Goal: Information Seeking & Learning: Find specific page/section

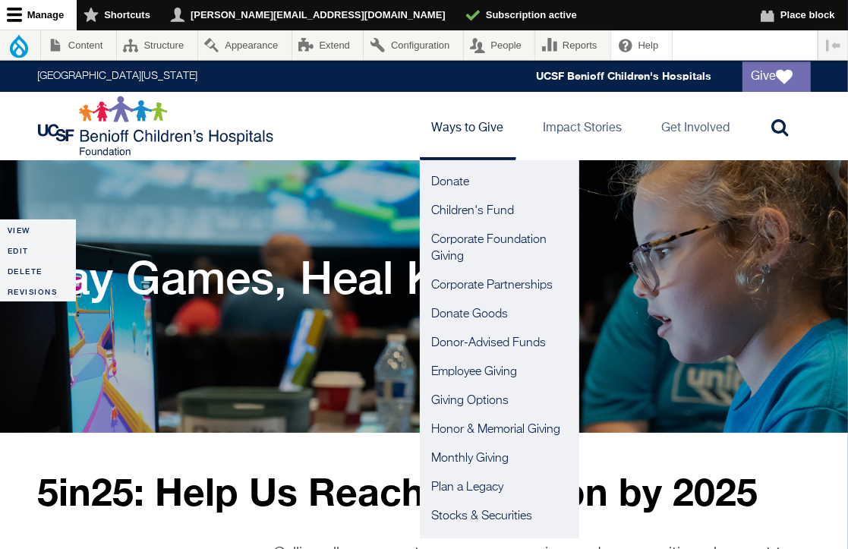
click at [484, 131] on link "Ways to Give" at bounding box center [468, 126] width 96 height 68
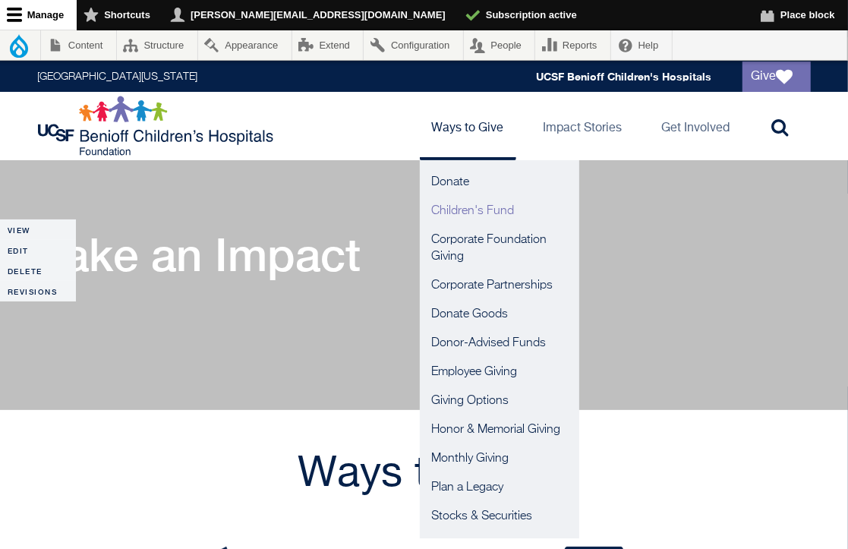
click at [462, 213] on link "Children's Fund" at bounding box center [499, 211] width 159 height 29
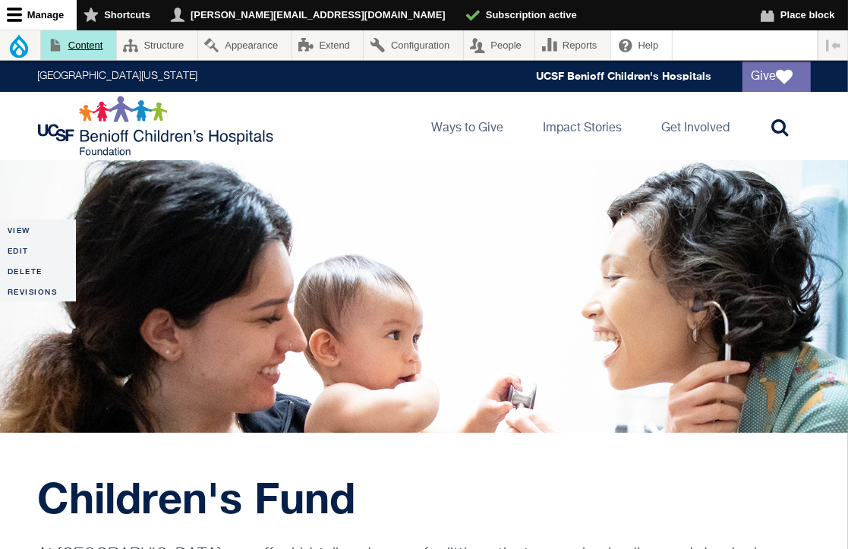
click at [83, 48] on link "Content" at bounding box center [78, 45] width 75 height 30
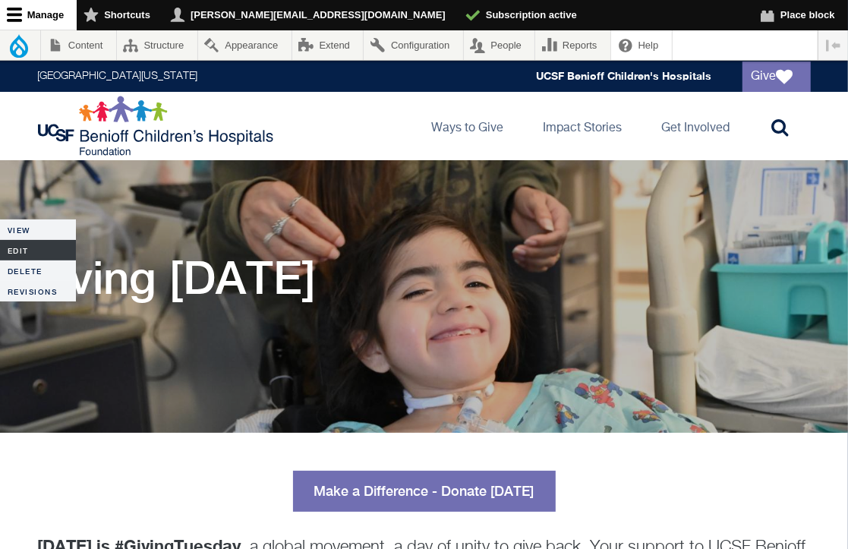
click at [22, 253] on link "Edit" at bounding box center [38, 250] width 76 height 20
click at [19, 248] on link "Edit" at bounding box center [38, 250] width 76 height 20
click at [16, 248] on link "Edit" at bounding box center [38, 250] width 76 height 20
click at [14, 250] on link "Edit" at bounding box center [38, 250] width 76 height 20
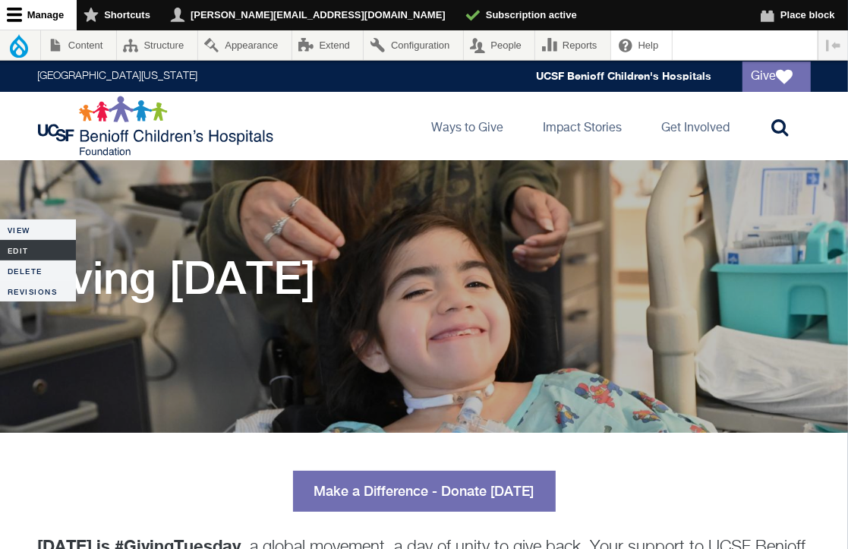
click at [14, 250] on link "Edit" at bounding box center [38, 250] width 76 height 20
click at [11, 248] on link "Edit" at bounding box center [38, 250] width 76 height 20
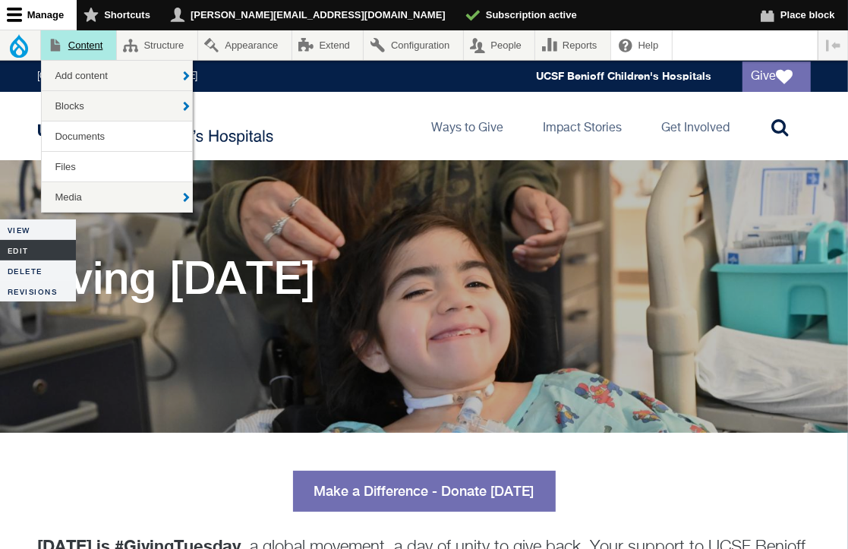
click at [95, 48] on link "Content" at bounding box center [78, 45] width 75 height 30
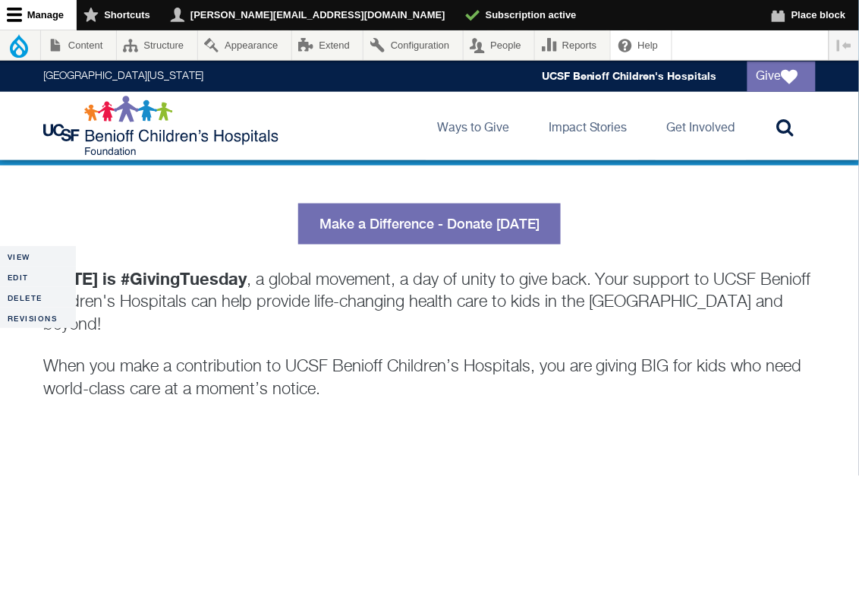
scroll to position [311, 0]
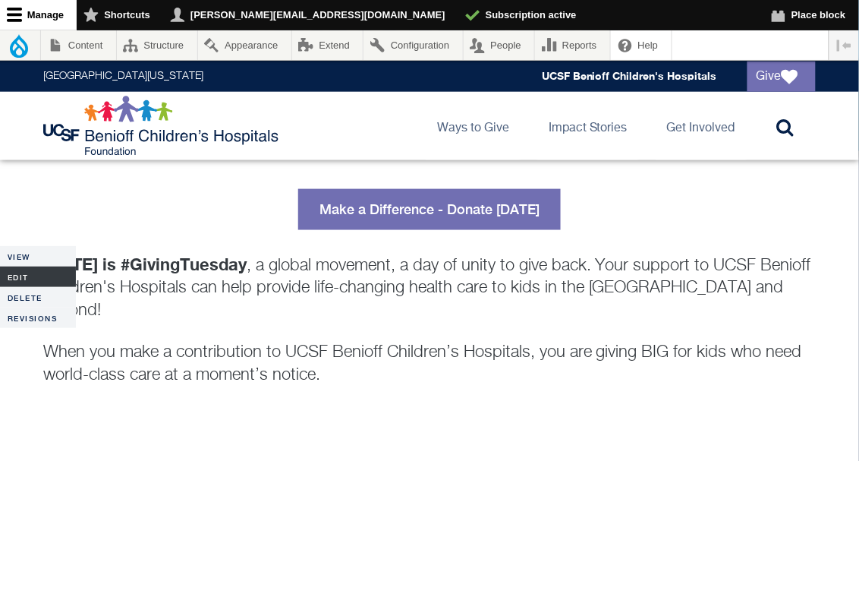
click at [10, 278] on link "Edit" at bounding box center [38, 276] width 76 height 20
click at [25, 275] on link "Edit" at bounding box center [38, 276] width 76 height 20
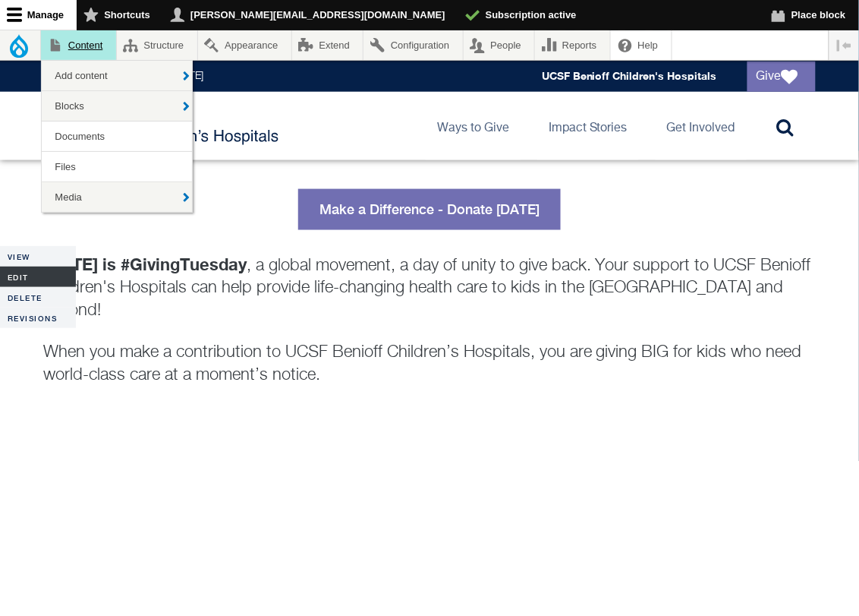
click at [96, 48] on link "Content" at bounding box center [78, 45] width 75 height 30
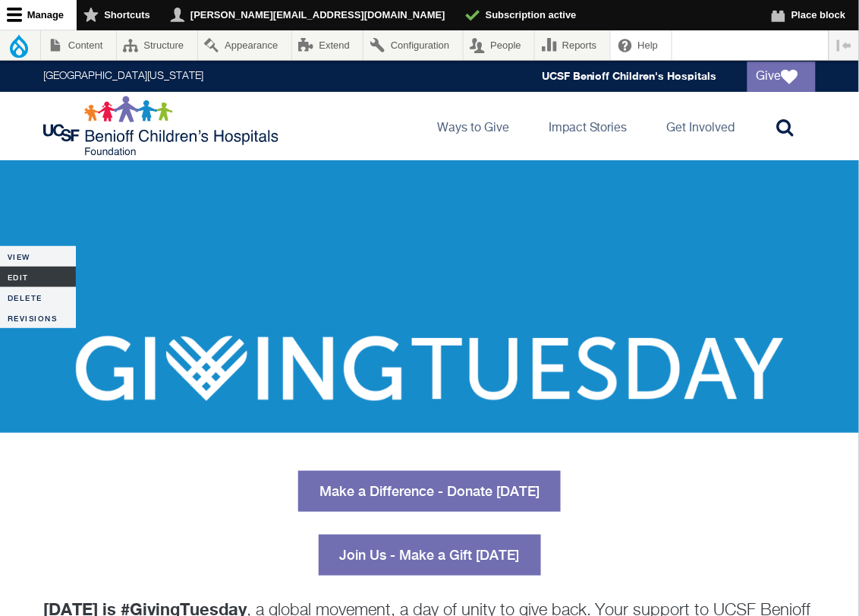
click at [36, 276] on link "Edit" at bounding box center [38, 276] width 76 height 20
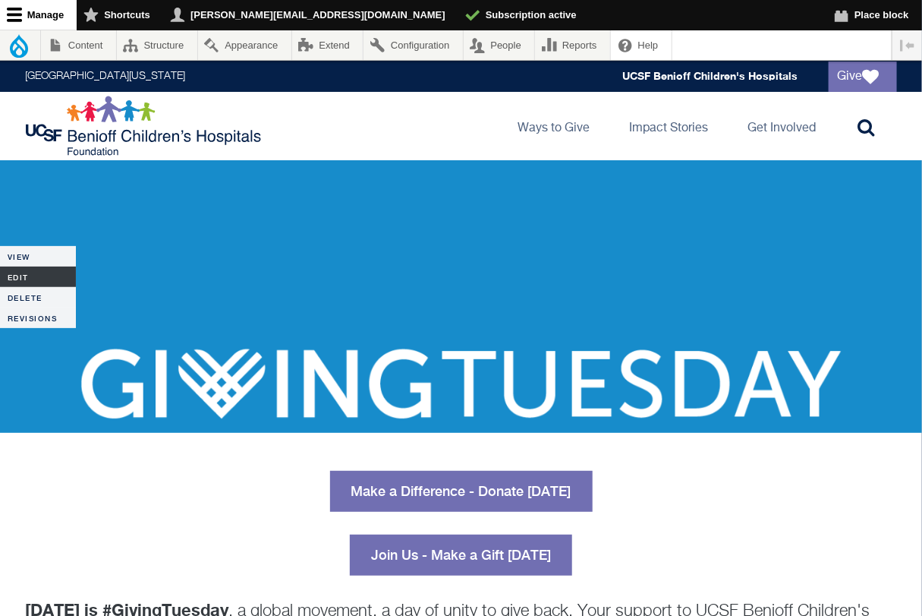
click at [17, 277] on link "Edit" at bounding box center [38, 276] width 76 height 20
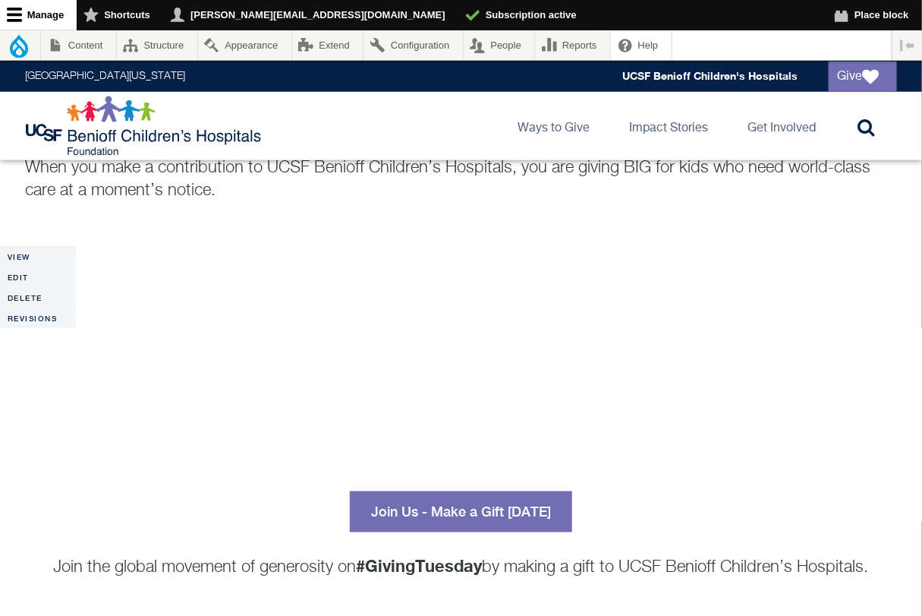
scroll to position [446, 0]
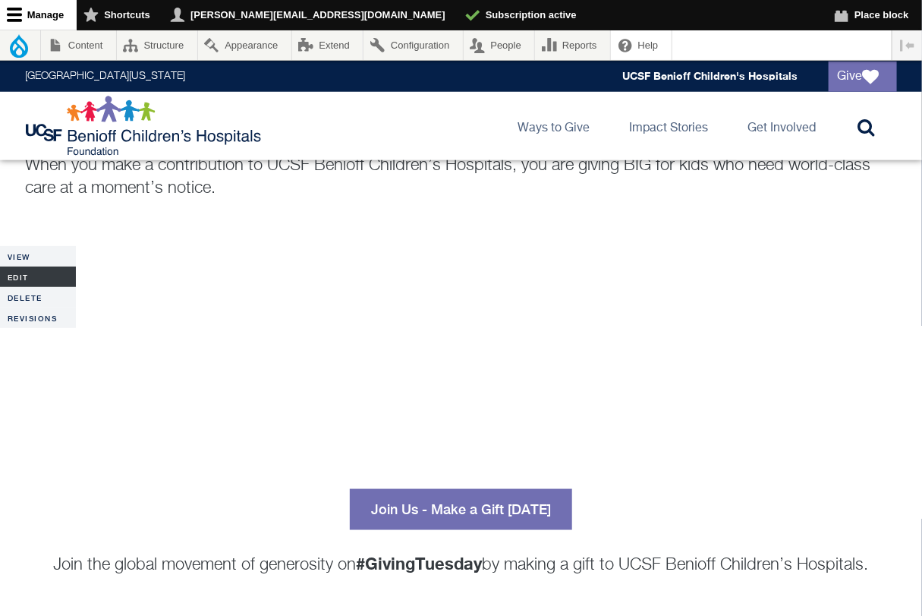
click at [10, 276] on link "Edit" at bounding box center [38, 276] width 76 height 20
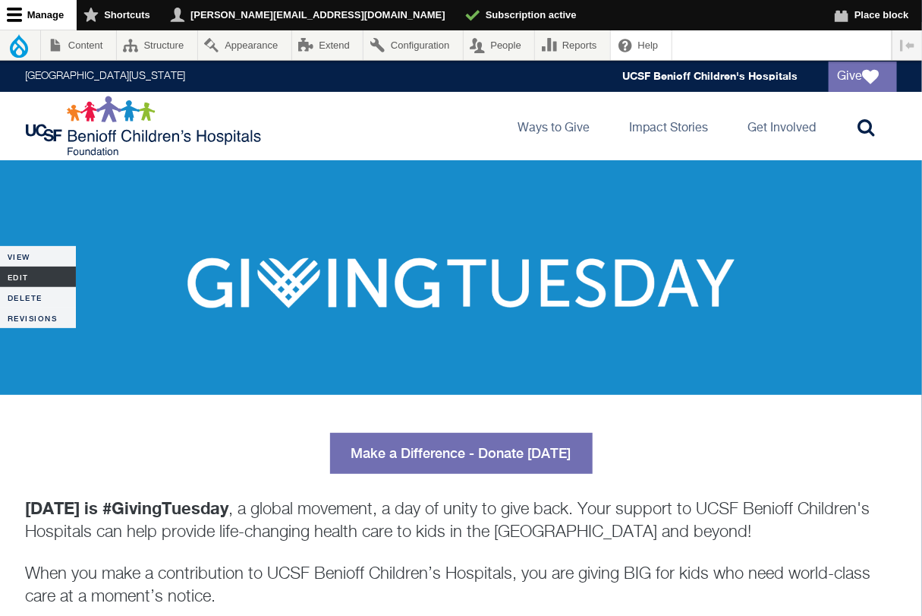
scroll to position [0, 0]
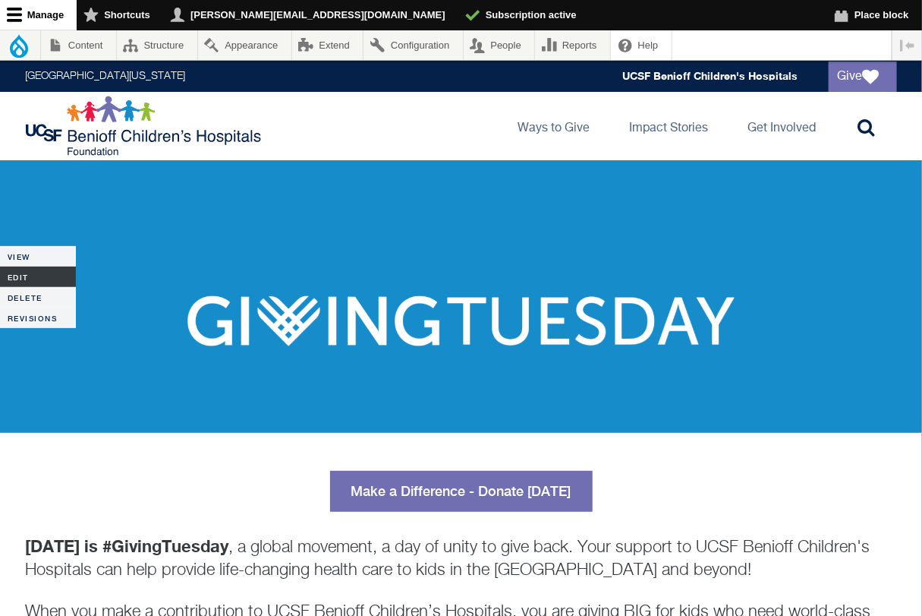
click at [20, 276] on link "Edit" at bounding box center [38, 276] width 76 height 20
click at [87, 45] on link "Content" at bounding box center [78, 45] width 75 height 30
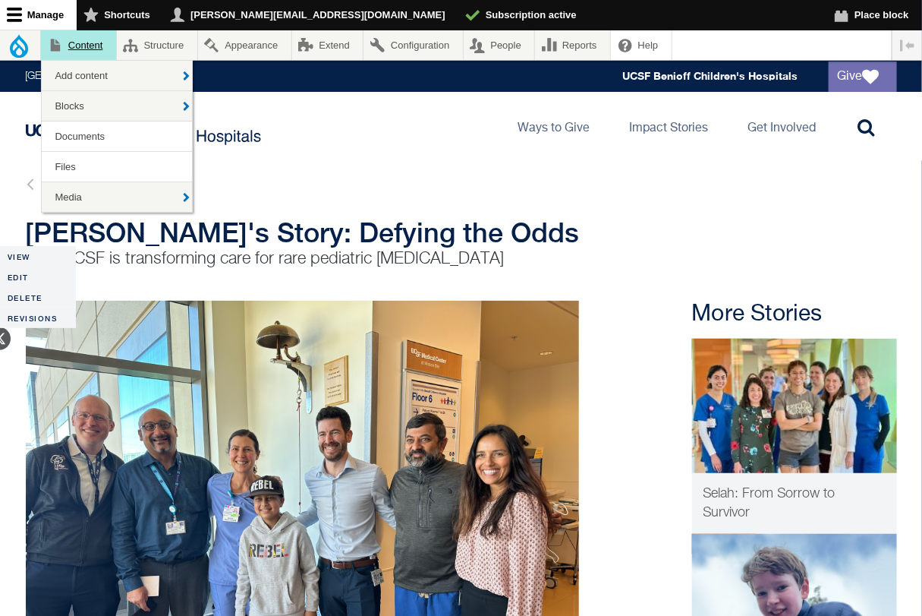
click at [98, 38] on link "Content" at bounding box center [78, 45] width 75 height 30
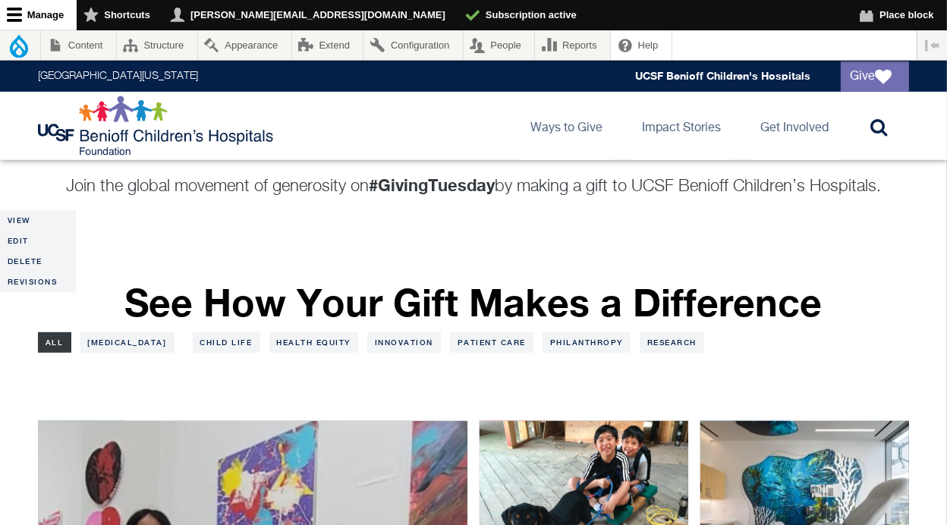
scroll to position [377, 0]
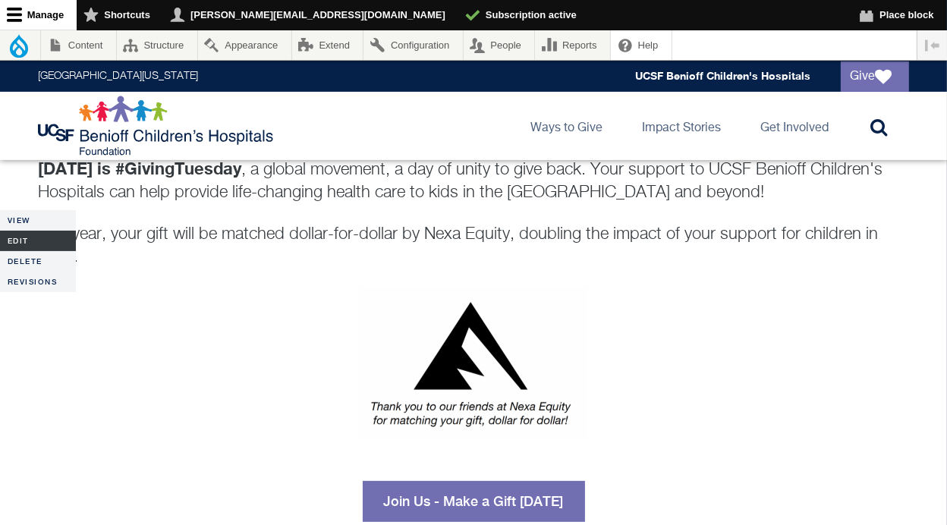
click at [24, 243] on link "Edit" at bounding box center [38, 241] width 76 height 20
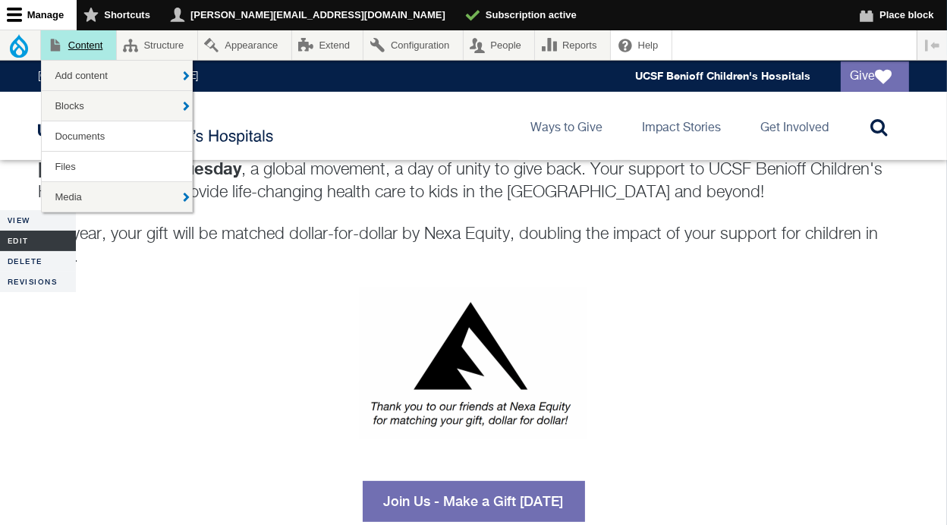
click at [94, 48] on link "Content" at bounding box center [78, 45] width 75 height 30
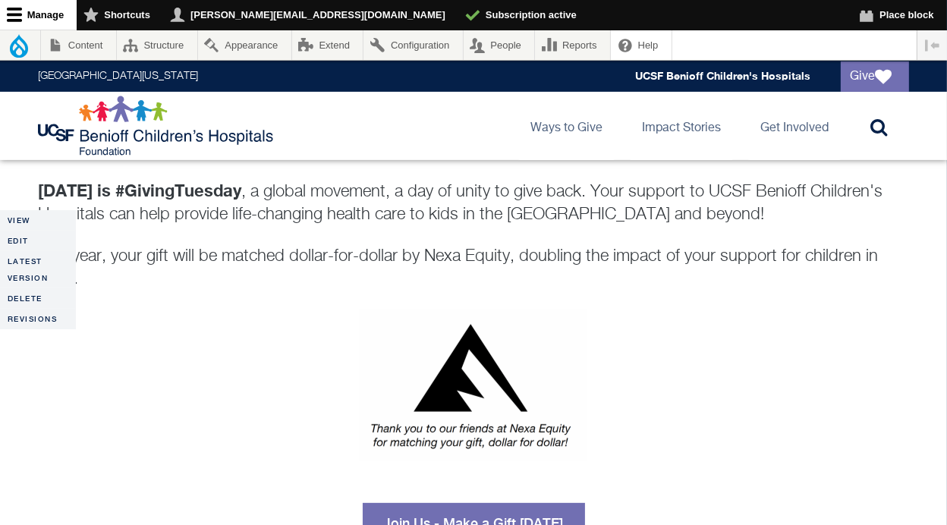
scroll to position [213, 0]
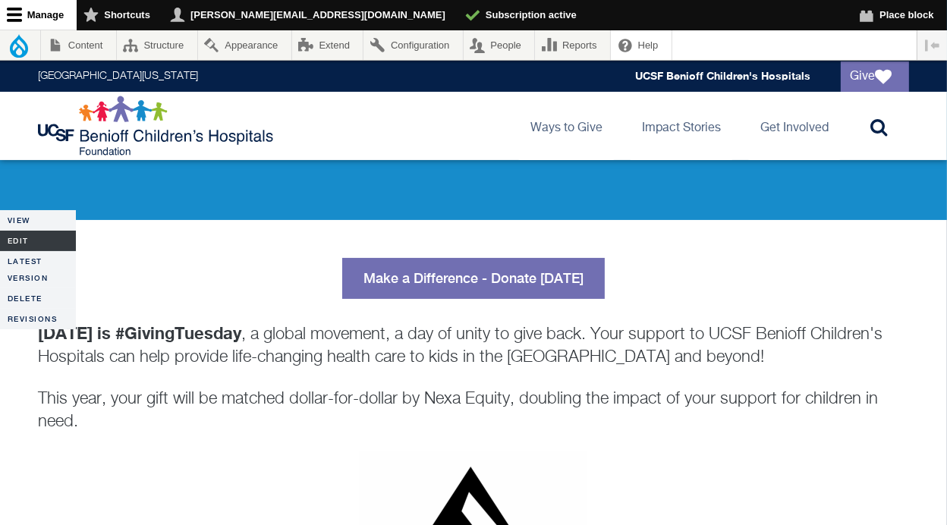
click at [37, 235] on link "Edit" at bounding box center [38, 241] width 76 height 20
click at [87, 51] on link "Content" at bounding box center [78, 45] width 75 height 30
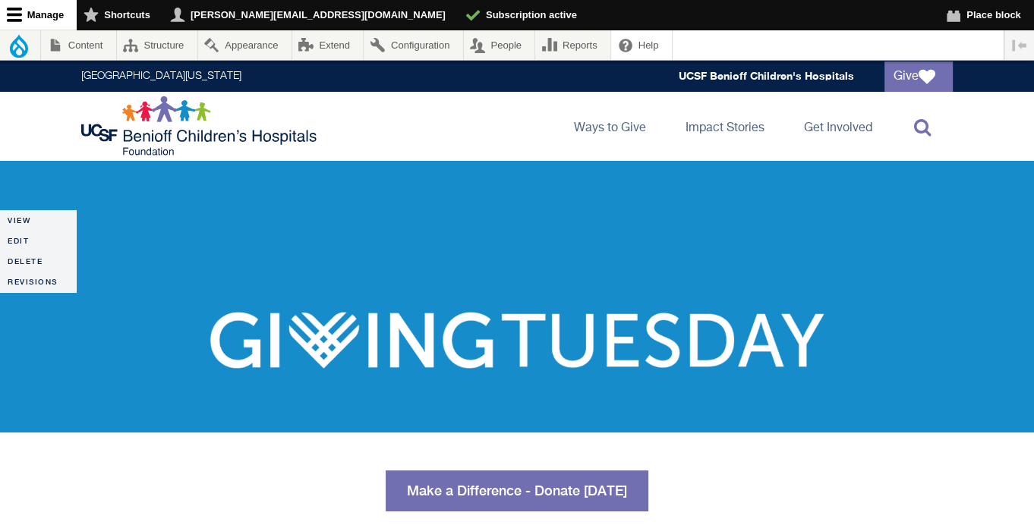
click at [928, 133] on icon at bounding box center [922, 127] width 17 height 18
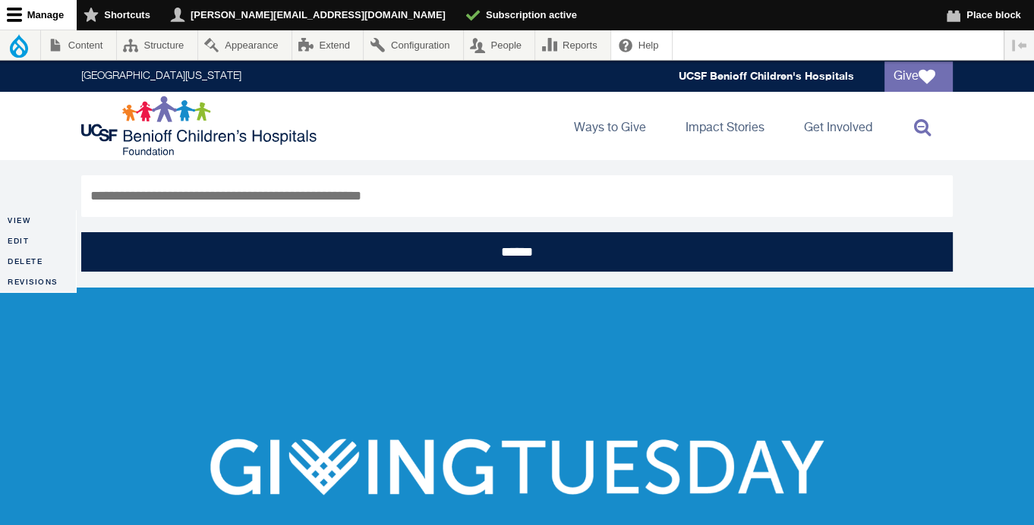
type input "*"
type input "****"
click at [81, 232] on input "******" at bounding box center [516, 251] width 871 height 39
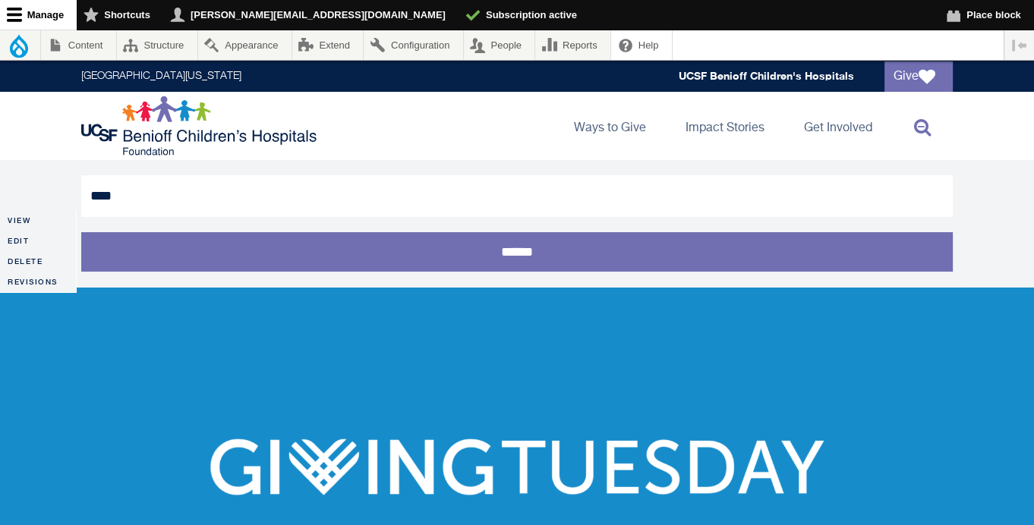
click at [532, 254] on input "******" at bounding box center [516, 251] width 871 height 39
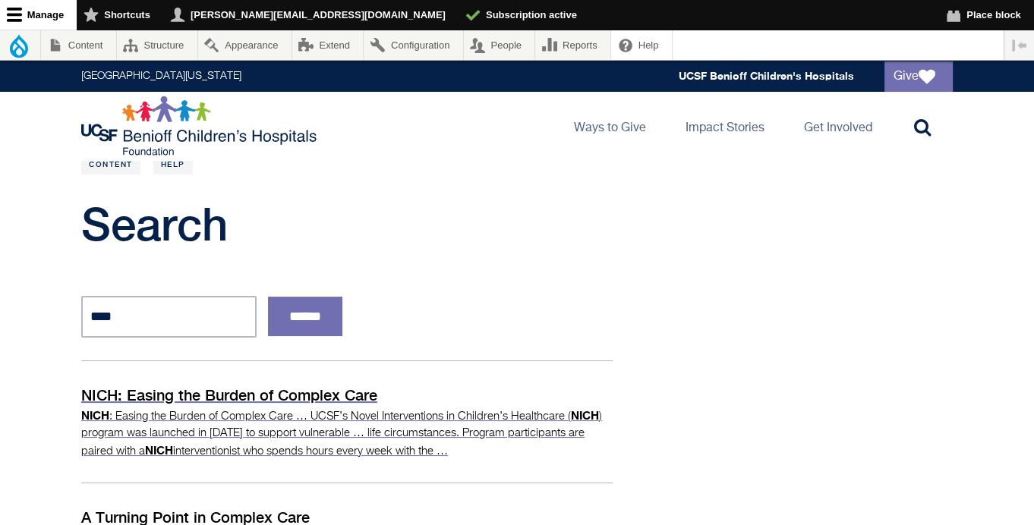
click at [289, 396] on p "NICH: Easing the Burden of Complex Care" at bounding box center [346, 395] width 531 height 23
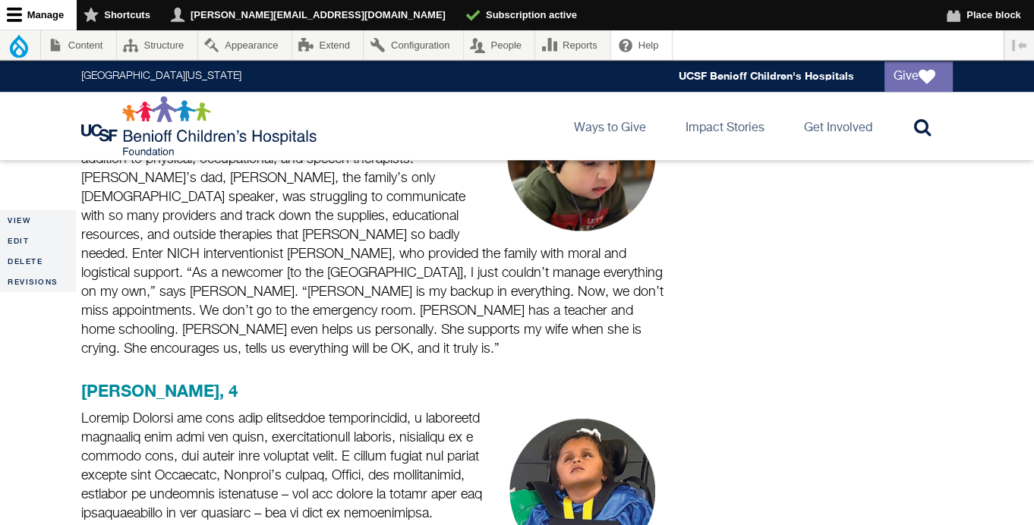
scroll to position [559, 0]
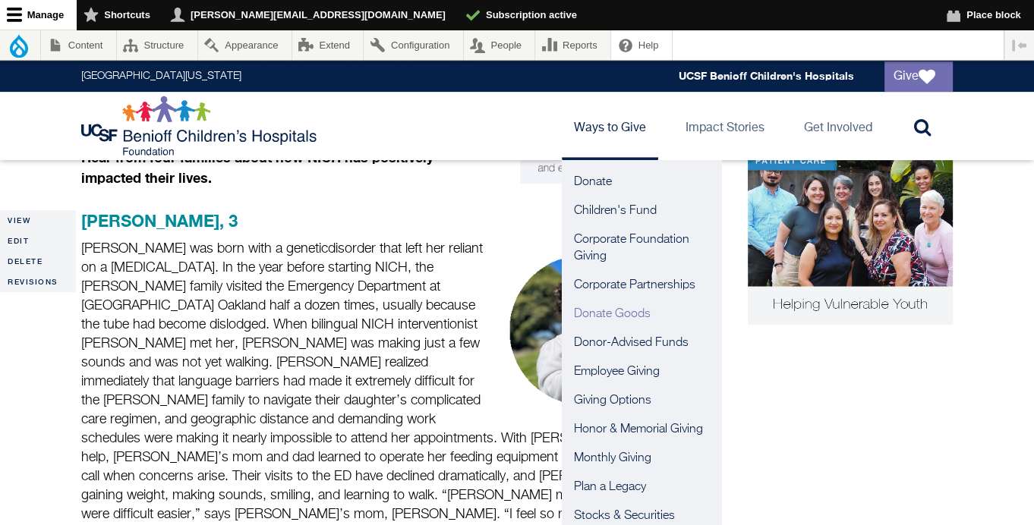
click at [609, 317] on link "Donate Goods" at bounding box center [641, 314] width 159 height 29
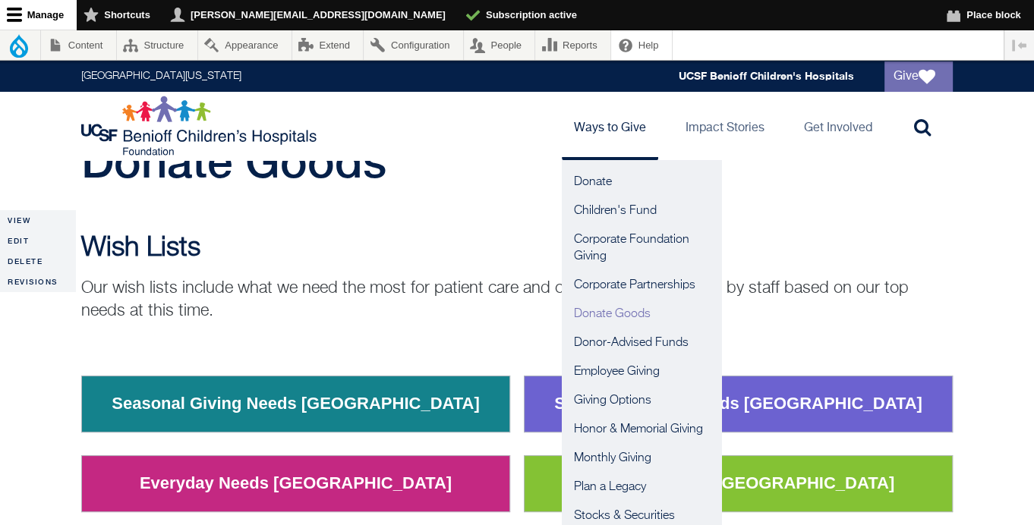
scroll to position [70, 0]
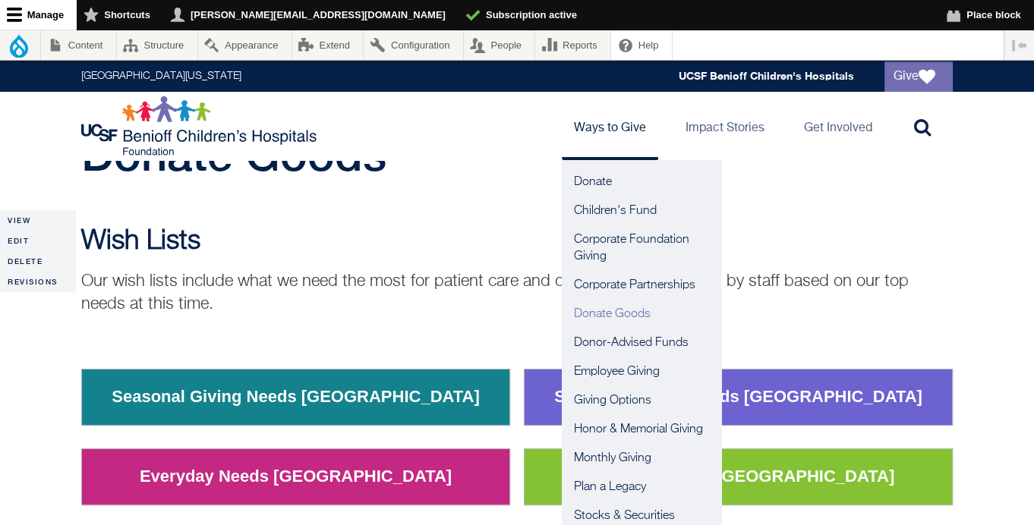
click at [616, 132] on link "Ways to Give" at bounding box center [610, 126] width 96 height 68
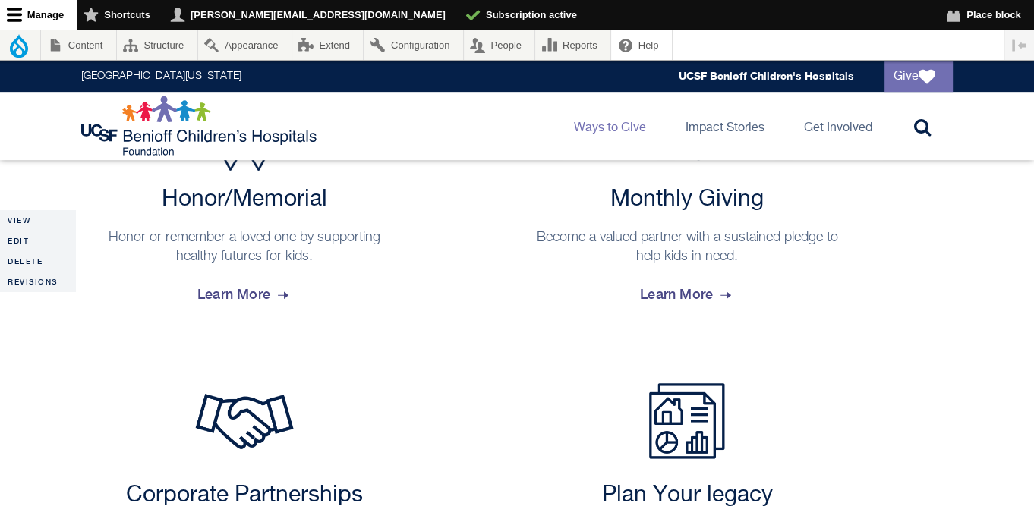
scroll to position [771, 0]
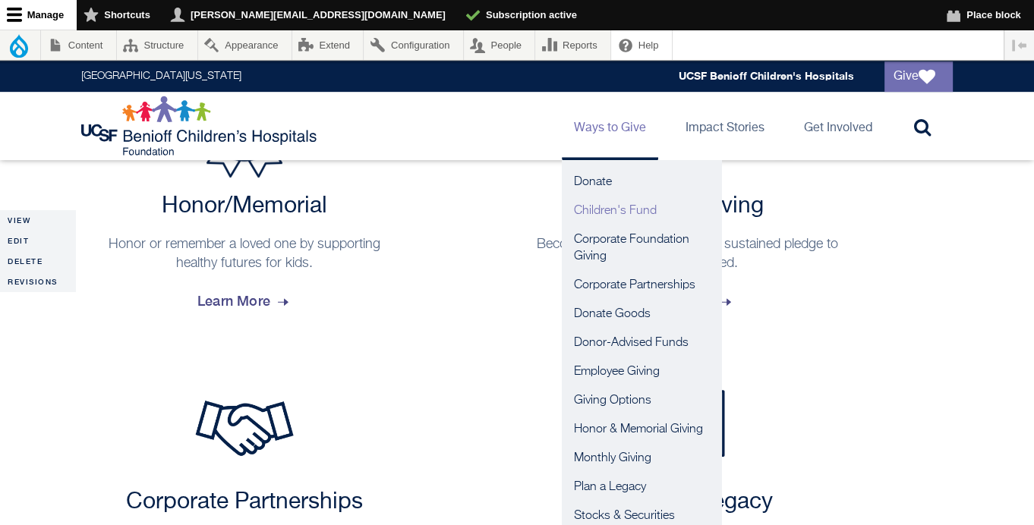
click at [600, 214] on link "Children's Fund" at bounding box center [641, 211] width 159 height 29
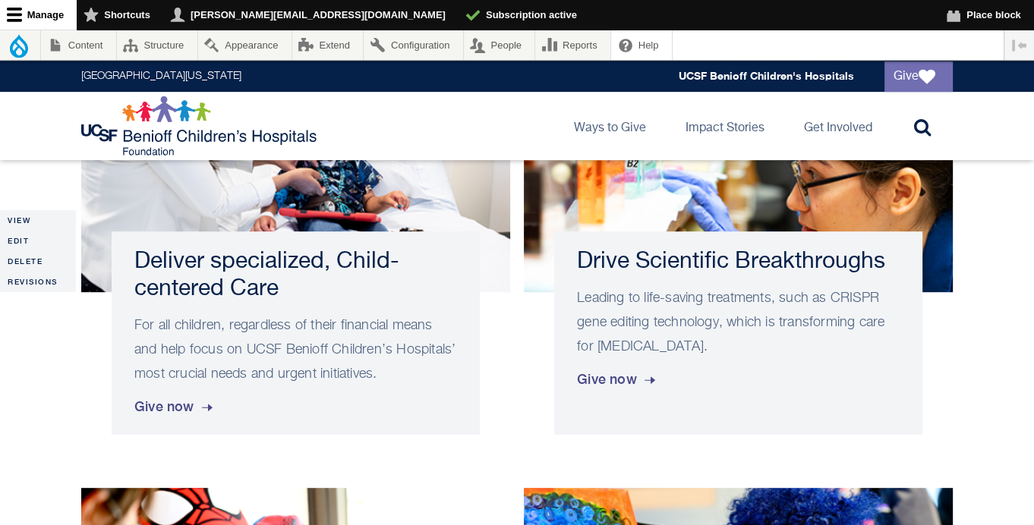
scroll to position [563, 0]
